Goal: Find specific page/section: Find specific page/section

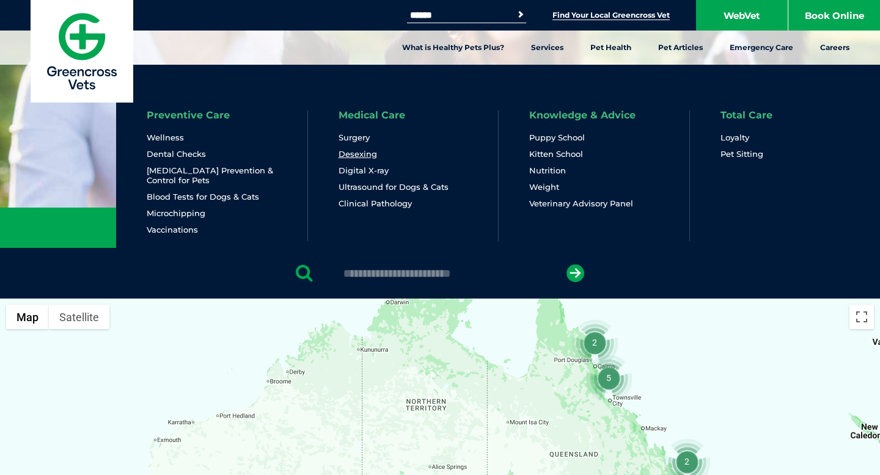
click at [372, 149] on link "Desexing" at bounding box center [358, 154] width 39 height 10
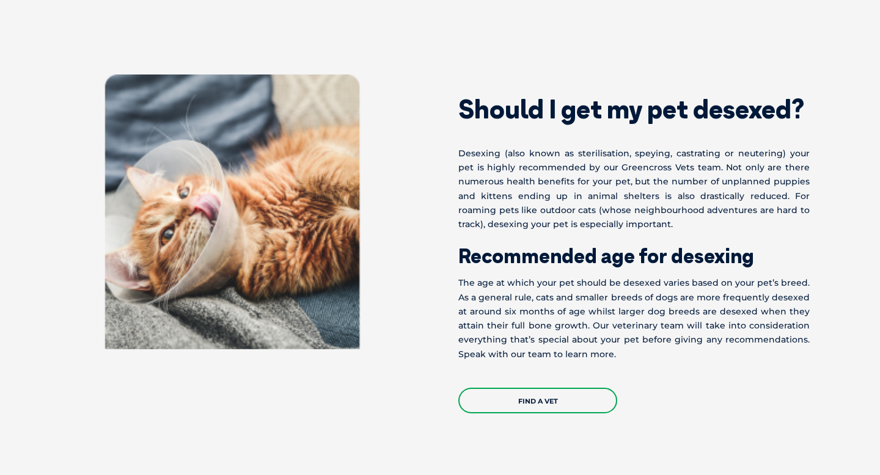
scroll to position [450, 0]
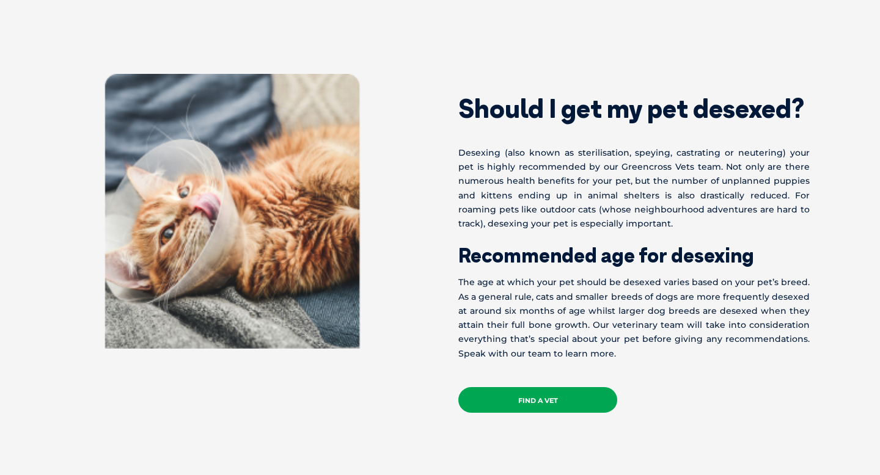
click at [497, 405] on link "Find a Vet" at bounding box center [537, 400] width 159 height 26
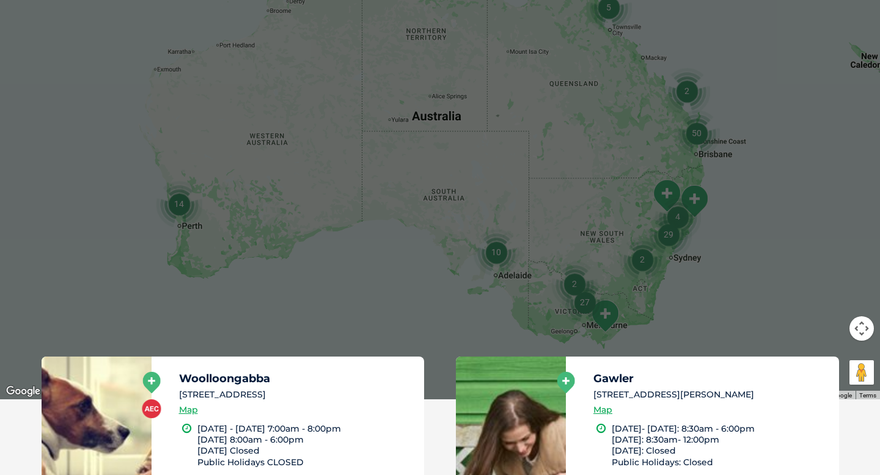
scroll to position [378, 0]
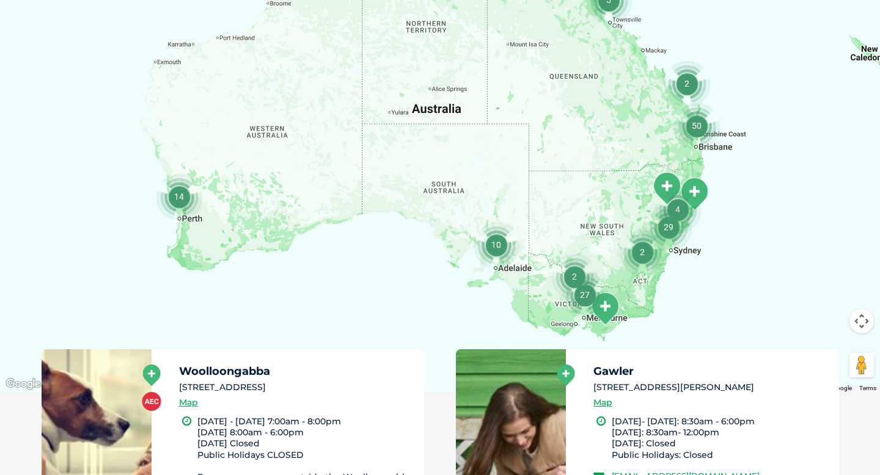
click at [507, 248] on img "10" at bounding box center [496, 245] width 46 height 46
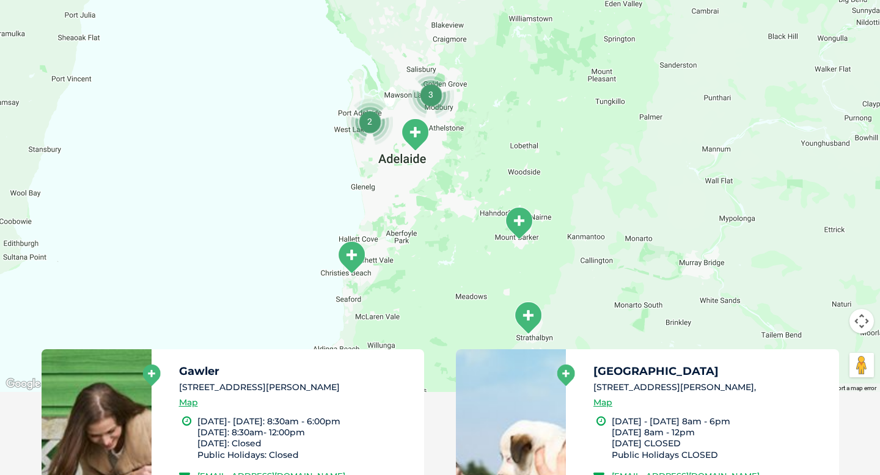
click at [436, 109] on img "3" at bounding box center [431, 95] width 46 height 46
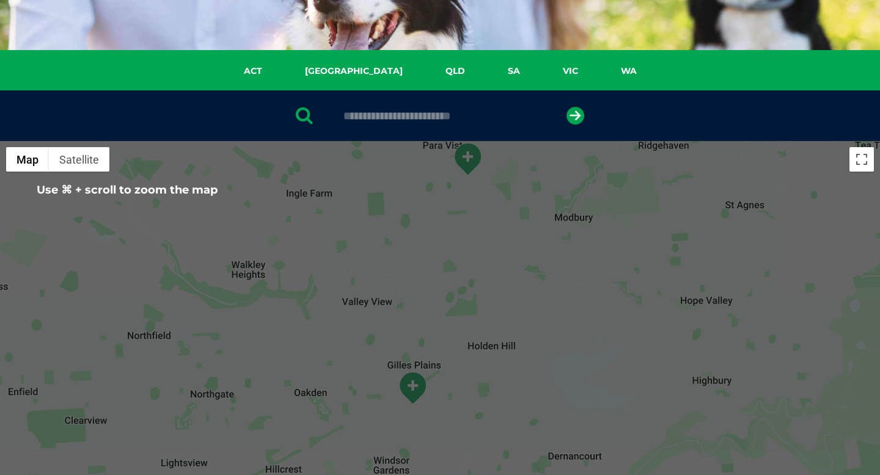
scroll to position [153, 0]
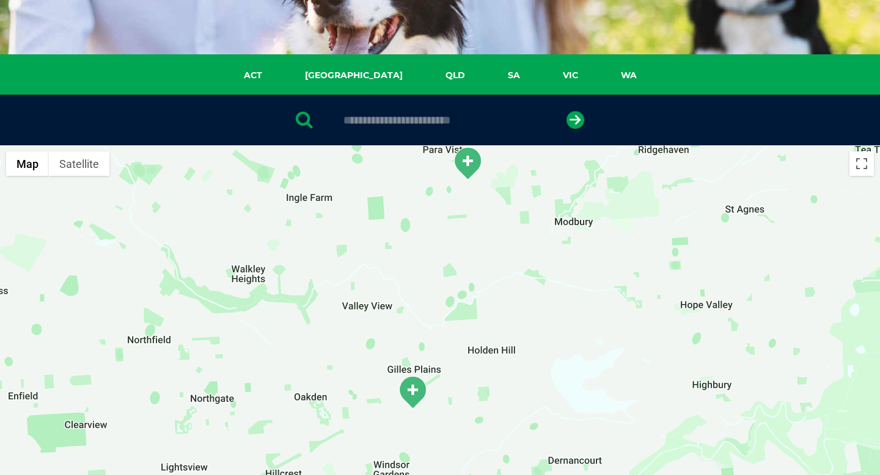
click at [472, 165] on img "Para Vista" at bounding box center [467, 164] width 31 height 34
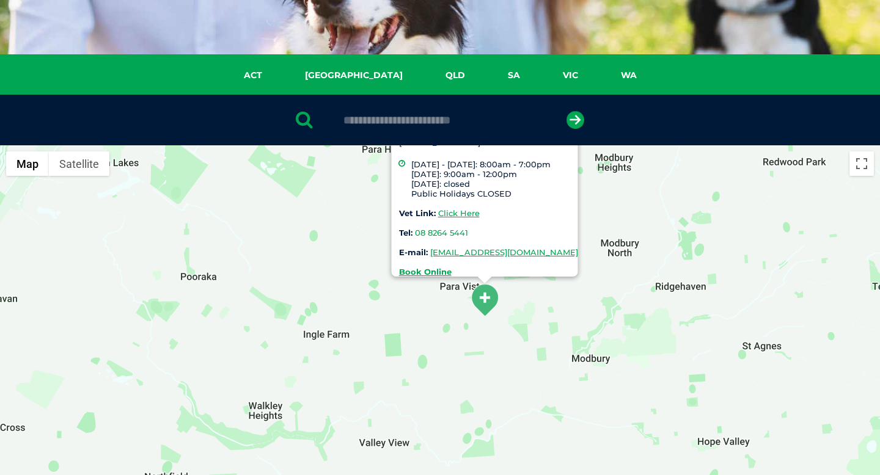
drag, startPoint x: 412, startPoint y: 419, endPoint x: 429, endPoint y: 323, distance: 98.1
click at [429, 323] on div "Para Vista 2/400 Montague Road, Para Vista 5093 Monday - Friday: 8:00am - 7:00p…" at bounding box center [440, 381] width 880 height 472
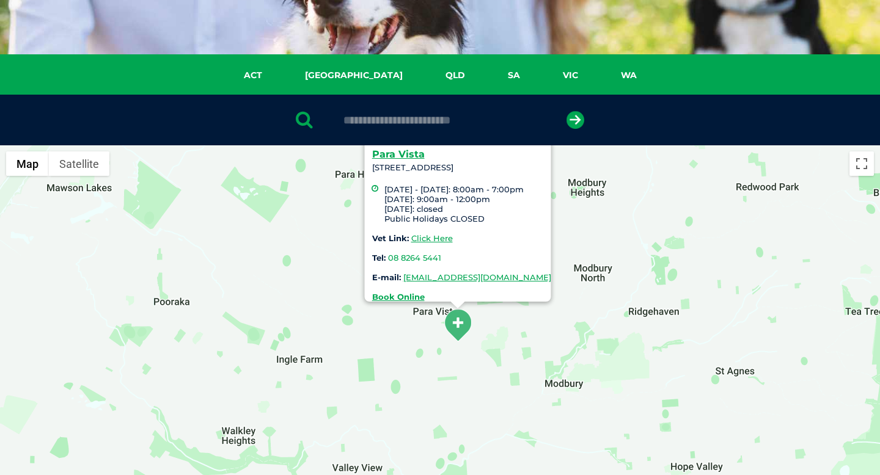
drag, startPoint x: 429, startPoint y: 323, endPoint x: 390, endPoint y: 356, distance: 51.6
click at [390, 356] on div "Para Vista 2/400 Montague Road, Para Vista 5093 Monday - Friday: 8:00am - 7:00p…" at bounding box center [440, 381] width 880 height 472
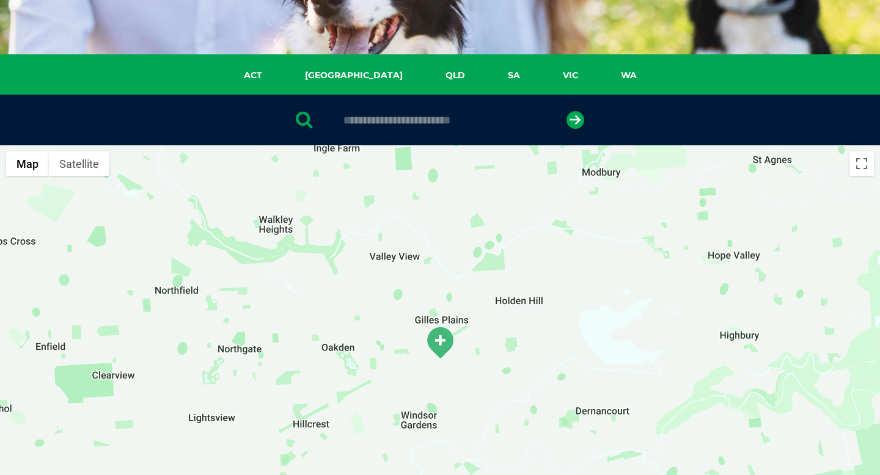
drag, startPoint x: 382, startPoint y: 353, endPoint x: 447, endPoint y: 90, distance: 270.7
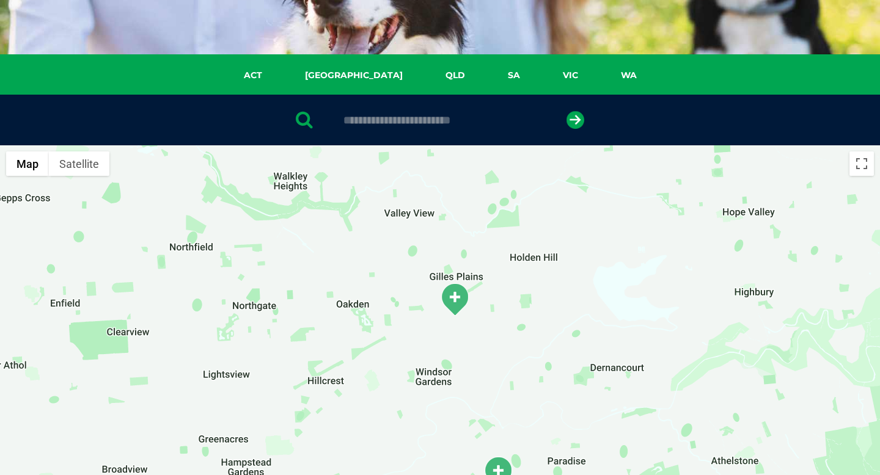
click at [452, 299] on img "Holden Hill" at bounding box center [454, 300] width 31 height 34
